Goal: Task Accomplishment & Management: Manage account settings

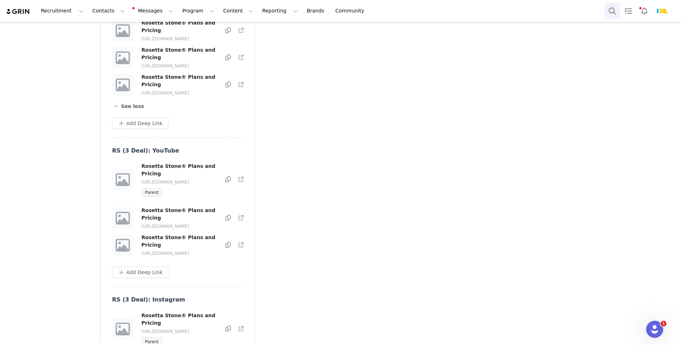
click at [608, 7] on button "Search" at bounding box center [613, 11] width 16 height 16
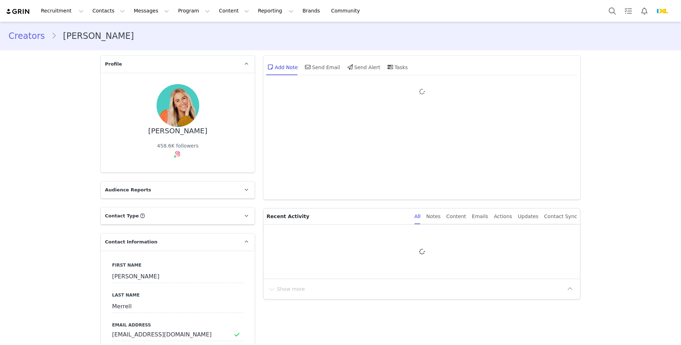
type input "+1 ([GEOGRAPHIC_DATA])"
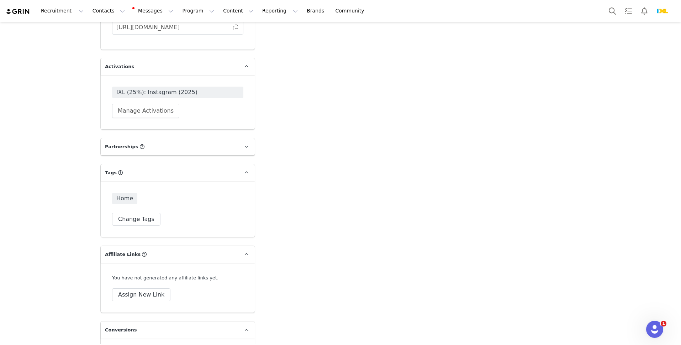
scroll to position [1588, 0]
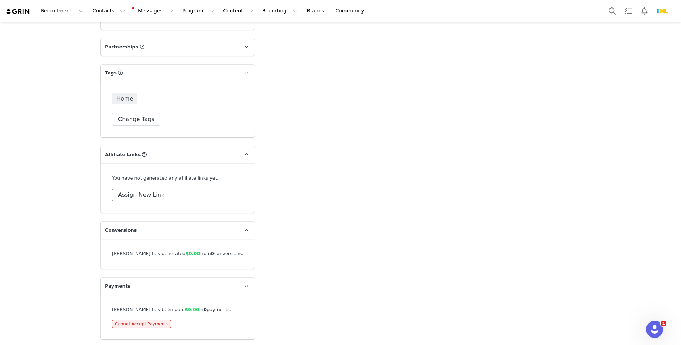
click at [154, 194] on button "Assign New Link" at bounding box center [141, 194] width 58 height 13
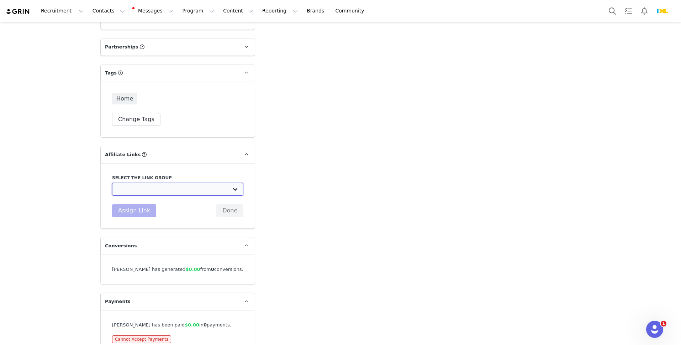
click at [164, 187] on select "RS (40%): TikTok: [URL][DOMAIN_NAME] RS (40%): YouTube: [URL][DOMAIN_NAME] IXL …" at bounding box center [177, 189] width 131 height 13
select select "25495"
click at [112, 183] on select "RS (40%): TikTok: [URL][DOMAIN_NAME] RS (40%): YouTube: [URL][DOMAIN_NAME] IXL …" at bounding box center [177, 189] width 131 height 13
click at [155, 207] on div "Assign Link Done" at bounding box center [177, 210] width 131 height 13
click at [149, 208] on button "Assign Link" at bounding box center [134, 210] width 44 height 13
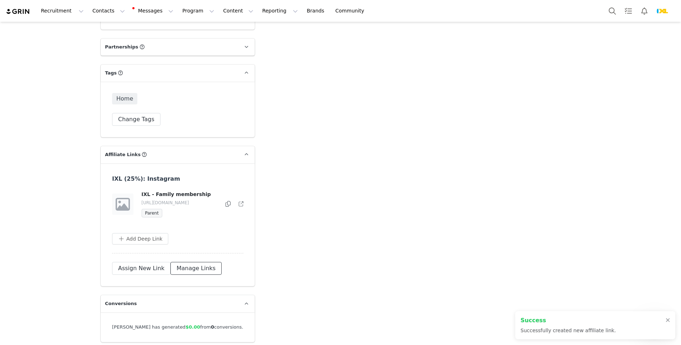
click at [185, 271] on button "Manage Links" at bounding box center [196, 268] width 51 height 13
click at [228, 205] on button "button" at bounding box center [226, 204] width 9 height 9
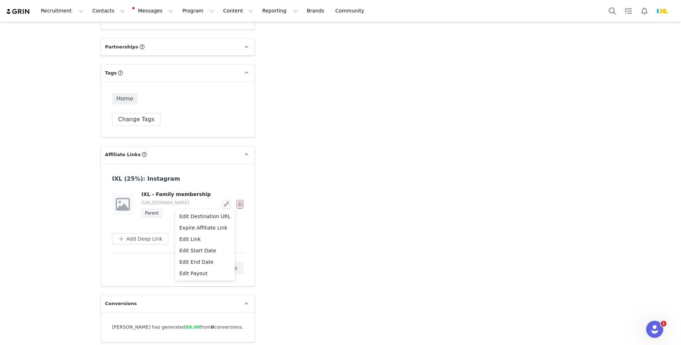
click at [197, 239] on span "Edit Link" at bounding box center [189, 239] width 21 height 8
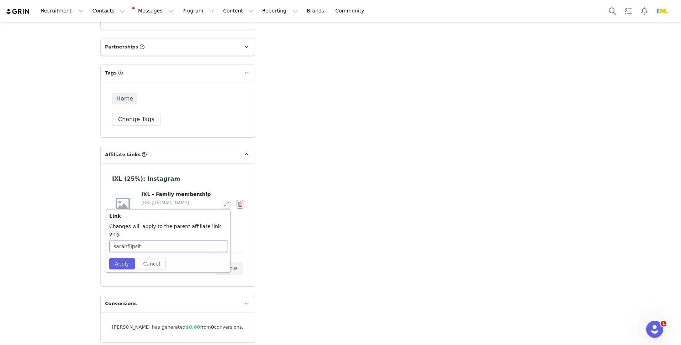
click at [175, 240] on input "sarahflipsit" at bounding box center [168, 245] width 118 height 11
click at [147, 258] on button "Cancel" at bounding box center [152, 263] width 28 height 11
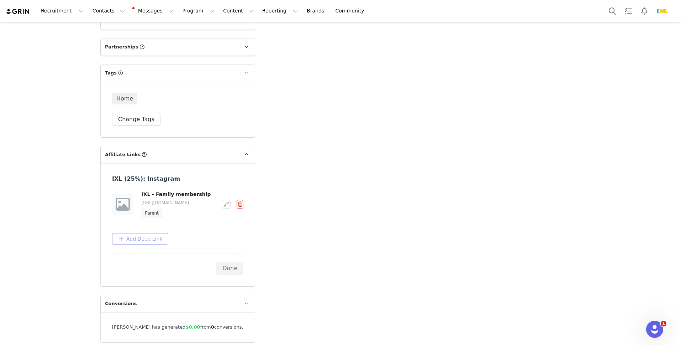
click at [137, 239] on button "Add Deep Link" at bounding box center [140, 238] width 56 height 11
click at [140, 263] on input "text" at bounding box center [175, 267] width 114 height 11
click at [156, 288] on button "Cancel" at bounding box center [157, 289] width 28 height 11
click at [224, 202] on button "button" at bounding box center [226, 204] width 9 height 9
click at [201, 217] on span "Edit Destination URL" at bounding box center [204, 216] width 51 height 8
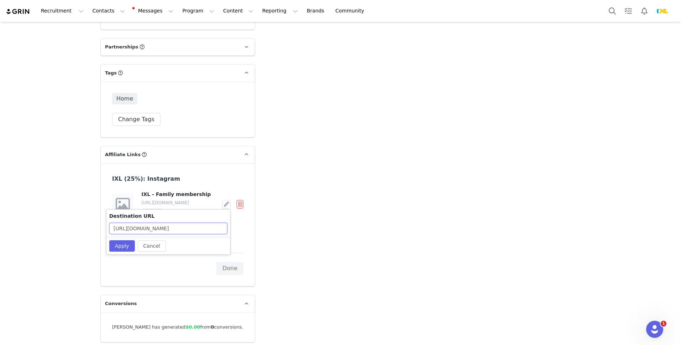
click at [175, 234] on input "[URL][DOMAIN_NAME]" at bounding box center [168, 228] width 118 height 11
click at [217, 231] on input "[URL][DOMAIN_NAME]" at bounding box center [168, 228] width 118 height 11
click at [213, 229] on input "[URL][DOMAIN_NAME]" at bounding box center [168, 228] width 118 height 11
paste input "&partner=influencer&adGroup="
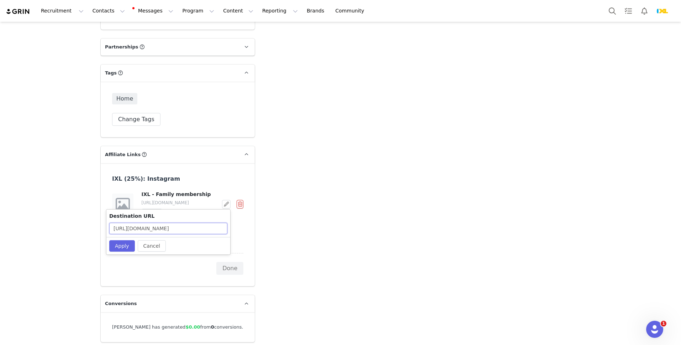
scroll to position [0, 197]
click at [156, 229] on input "[URL][DOMAIN_NAME]" at bounding box center [168, 228] width 118 height 11
type input "[URL][DOMAIN_NAME]"
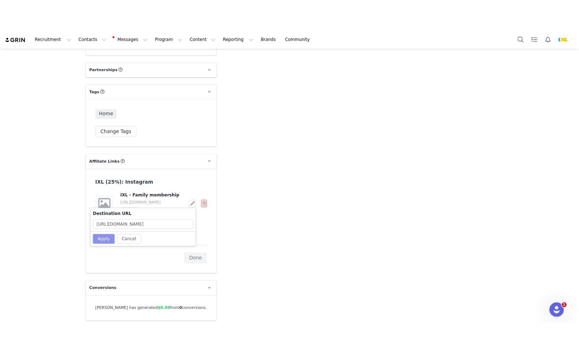
scroll to position [0, 0]
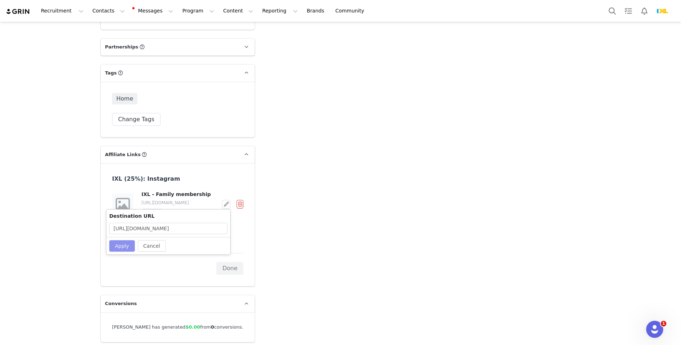
click at [122, 246] on button "Apply" at bounding box center [122, 245] width 26 height 11
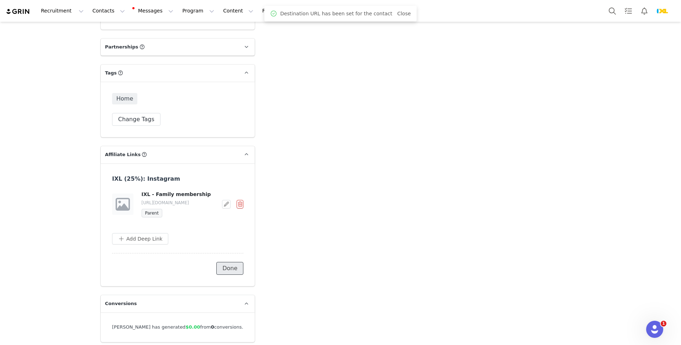
click at [227, 269] on button "Done" at bounding box center [229, 268] width 27 height 13
click at [228, 202] on icon at bounding box center [228, 204] width 5 height 6
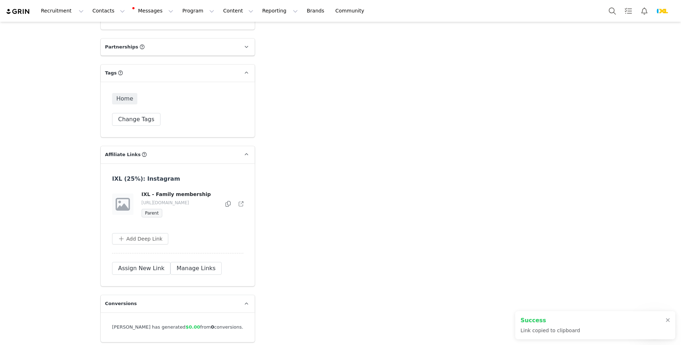
click at [246, 204] on div "IXL (25%): Instagram IXL - Family membership [URL][DOMAIN_NAME] Parent Add Deep…" at bounding box center [178, 224] width 154 height 123
click at [241, 204] on icon at bounding box center [241, 204] width 5 height 5
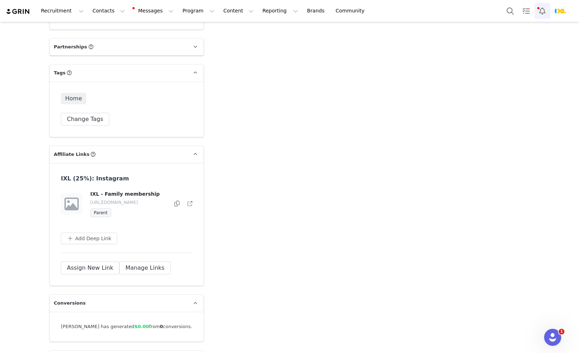
click at [545, 6] on button "Notifications" at bounding box center [542, 11] width 16 height 16
